Goal: Use online tool/utility: Utilize a website feature to perform a specific function

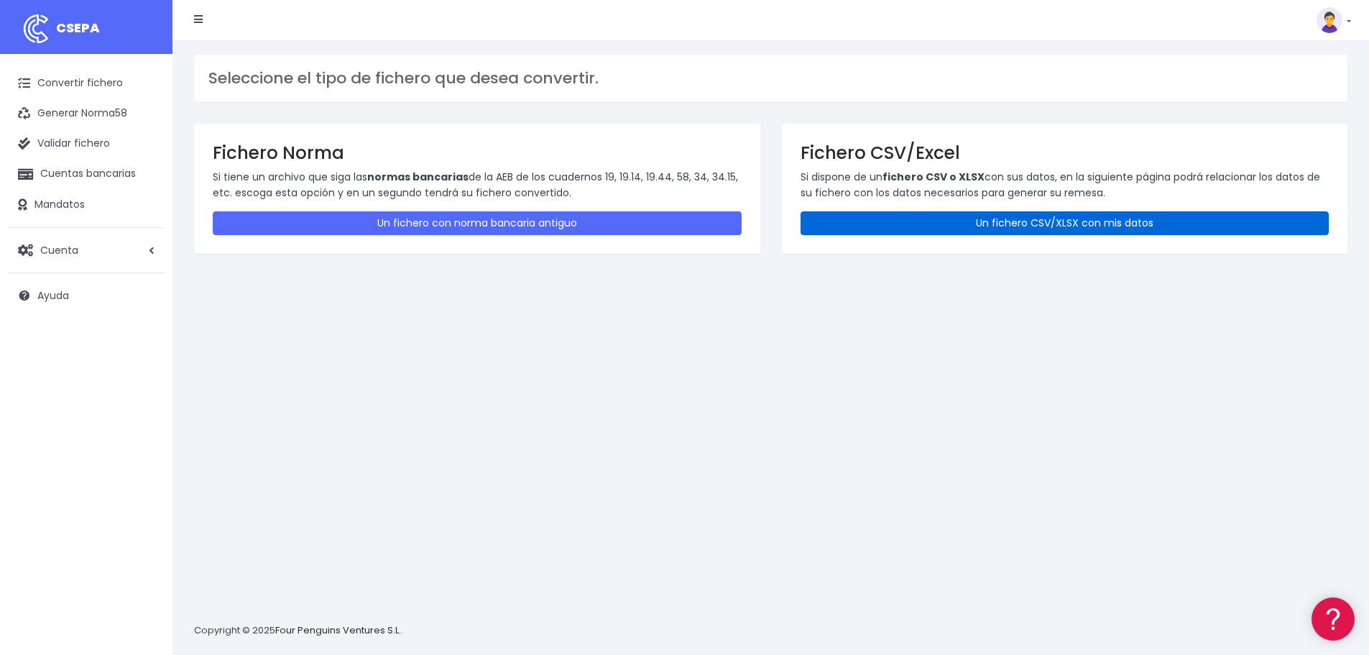
click at [902, 216] on link "Un fichero CSV/XLSX con mis datos" at bounding box center [1065, 223] width 529 height 24
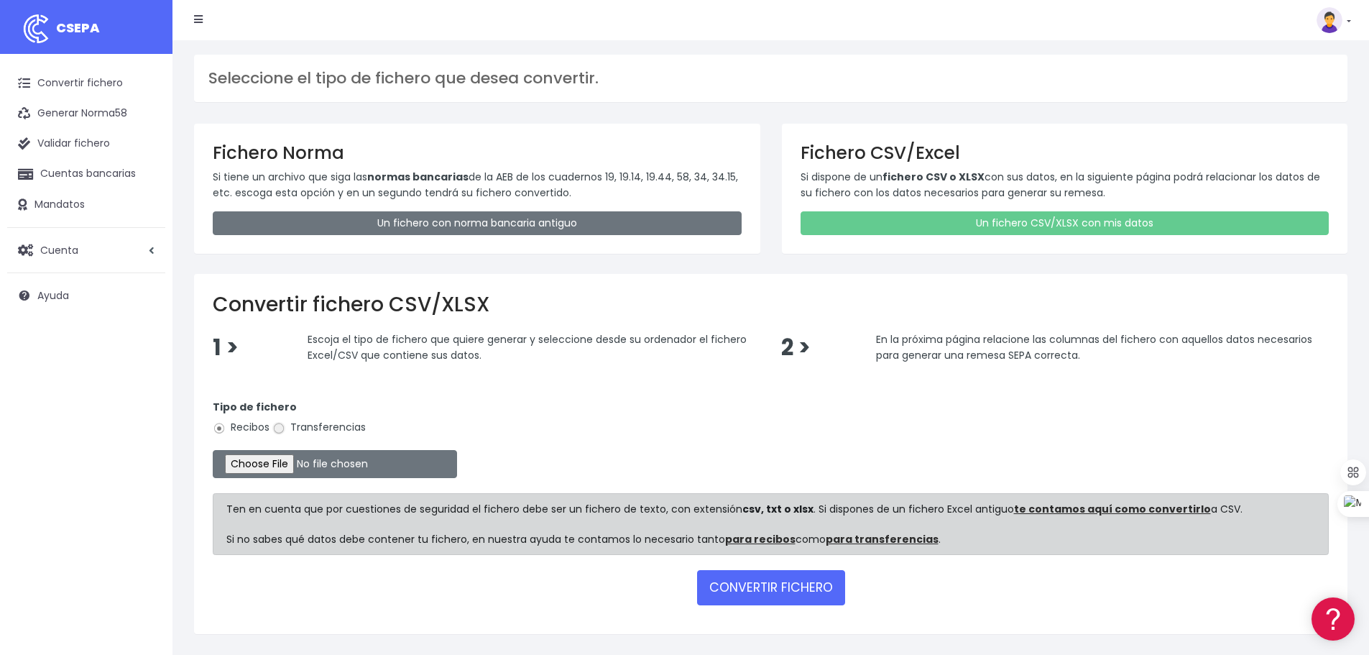
click at [280, 428] on input "Transferencias" at bounding box center [278, 428] width 13 height 13
radio input "true"
click at [284, 460] on input "file" at bounding box center [335, 464] width 244 height 28
type input "C:\fakepath\transferencias-2025-10-14.csv"
click at [771, 591] on button "CONVERTIR FICHERO" at bounding box center [771, 587] width 148 height 35
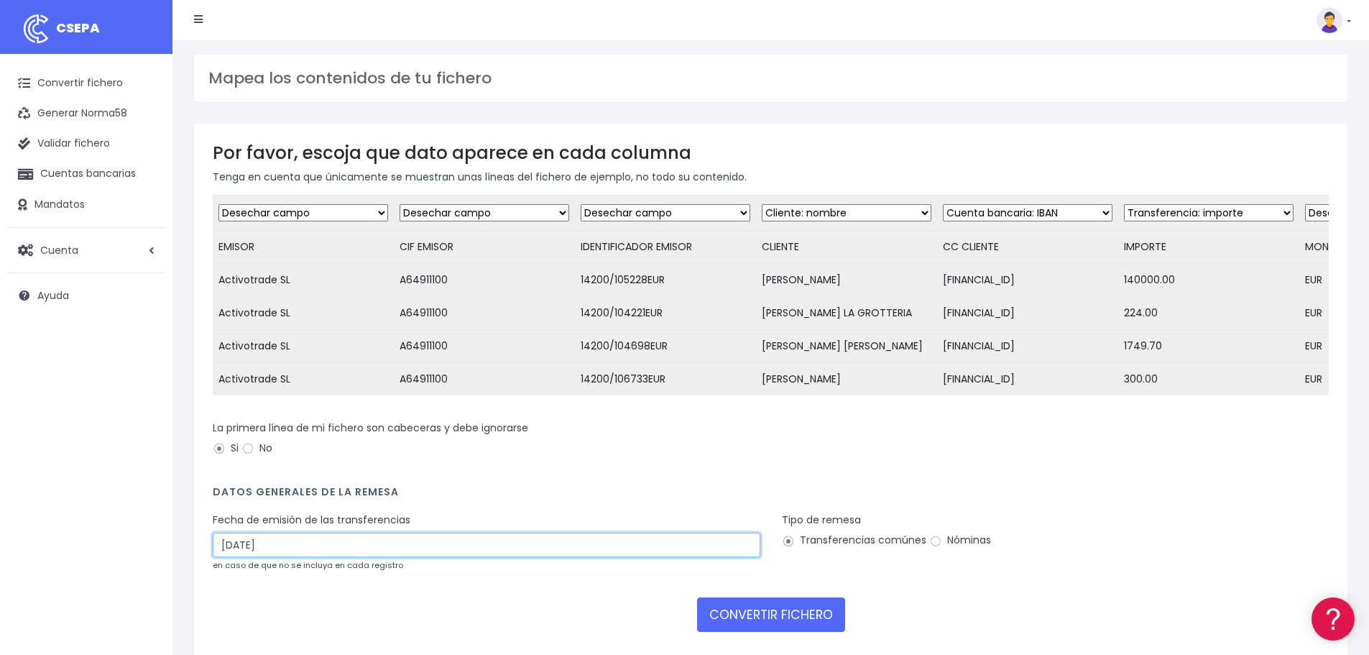
click at [284, 545] on input "[DATE]" at bounding box center [487, 545] width 548 height 24
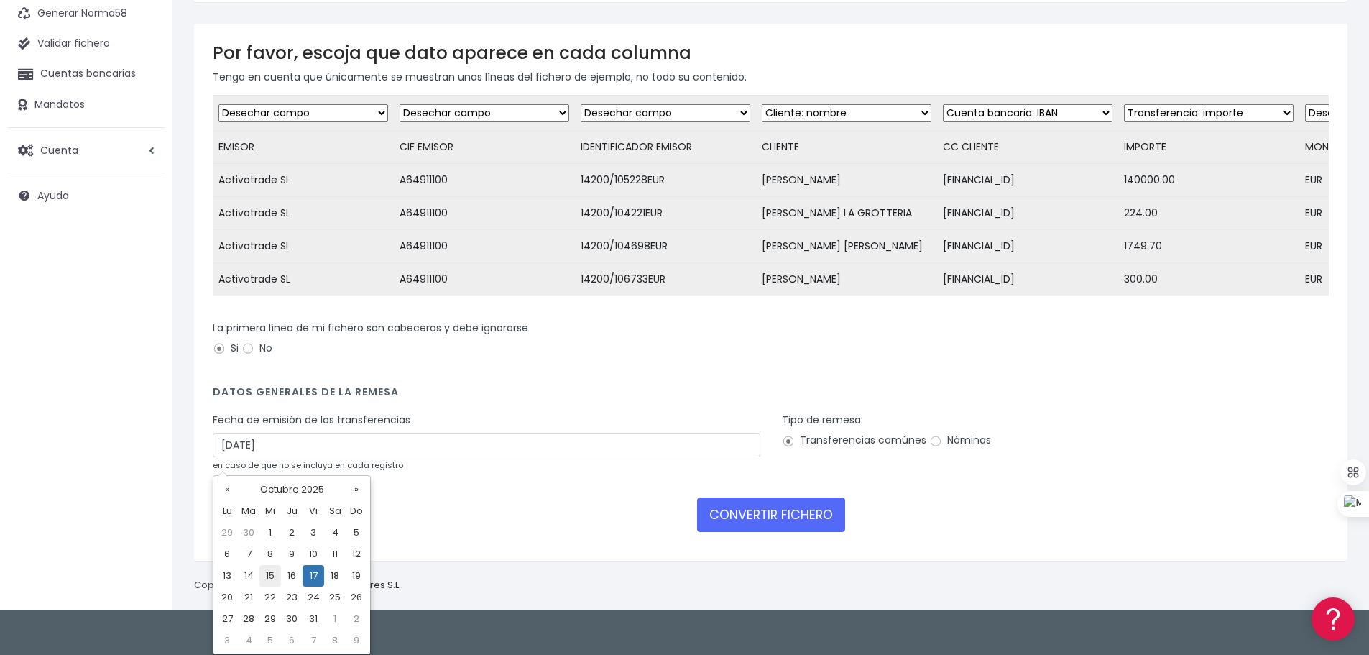
click at [273, 582] on td "15" at bounding box center [271, 576] width 22 height 22
type input "[DATE]"
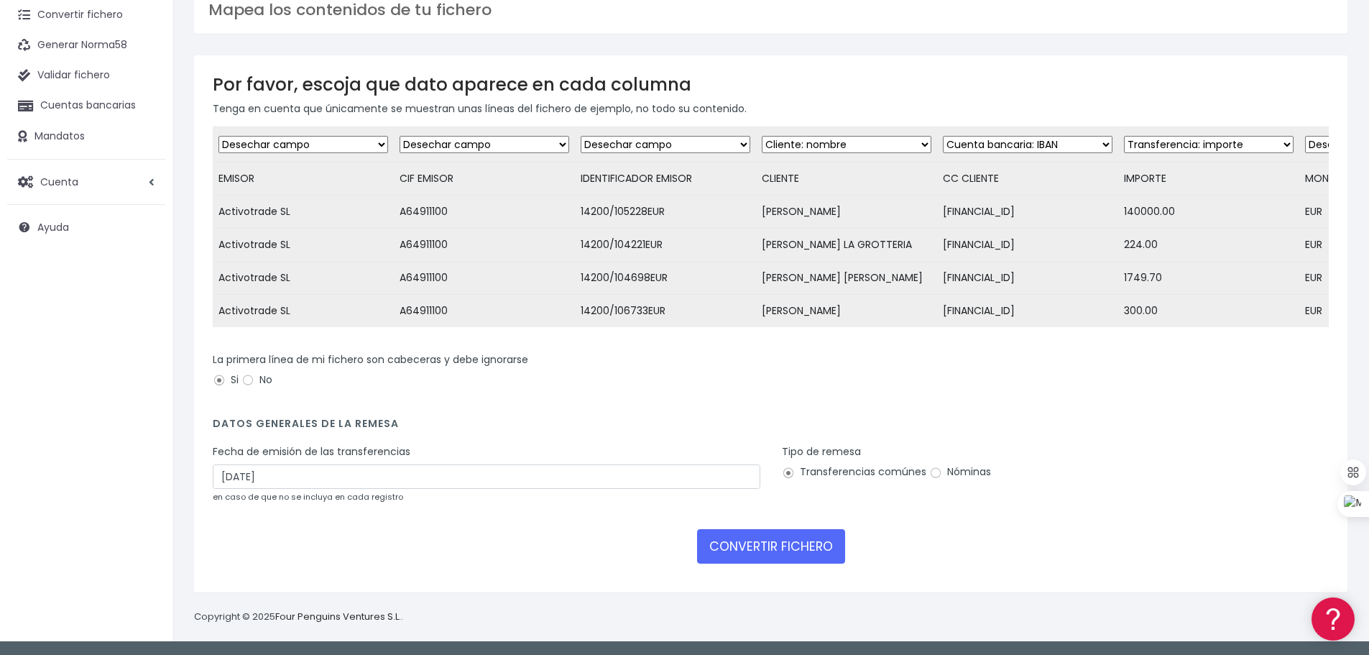
scroll to position [79, 0]
click at [761, 538] on button "CONVERTIR FICHERO" at bounding box center [771, 546] width 148 height 35
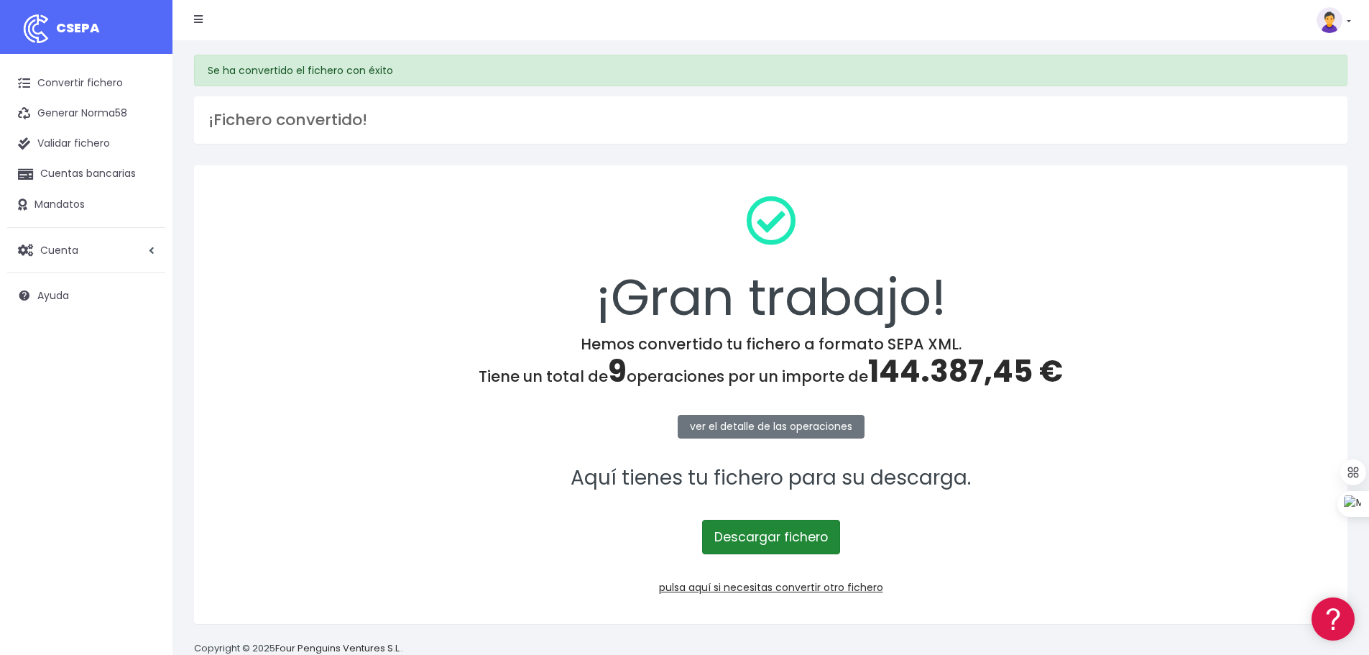
click at [768, 540] on link "Descargar fichero" at bounding box center [771, 537] width 138 height 35
